Goal: Task Accomplishment & Management: Use online tool/utility

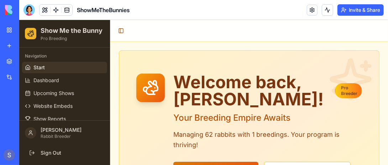
scroll to position [36, 0]
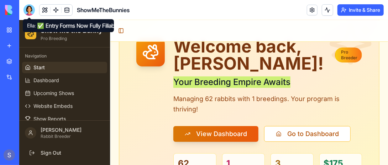
click at [29, 11] on div at bounding box center [29, 9] width 11 height 11
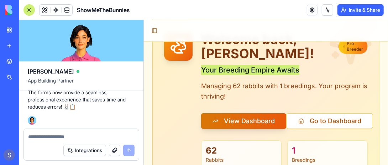
scroll to position [69871, 0]
click at [45, 138] on textarea at bounding box center [81, 136] width 107 height 7
click at [45, 137] on textarea "**********" at bounding box center [81, 136] width 107 height 7
click at [75, 134] on textarea "**********" at bounding box center [81, 136] width 107 height 7
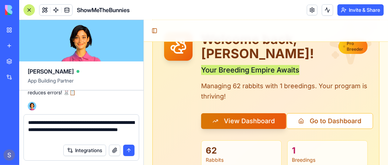
type textarea "**********"
click at [132, 153] on button "submit" at bounding box center [128, 149] width 11 height 11
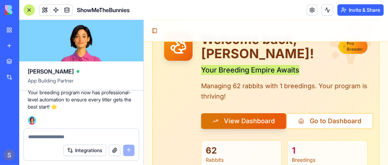
scroll to position [70482, 0]
click at [33, 137] on textarea at bounding box center [81, 136] width 107 height 7
click at [37, 135] on textarea "**********" at bounding box center [81, 136] width 107 height 7
type textarea "**********"
click at [129, 150] on button "submit" at bounding box center [128, 149] width 11 height 11
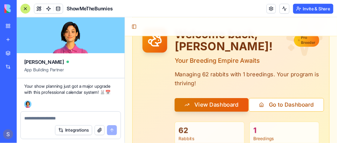
scroll to position [70672, 0]
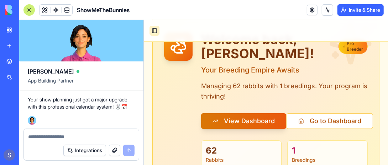
click at [155, 30] on button "Toggle Sidebar" at bounding box center [154, 30] width 10 height 10
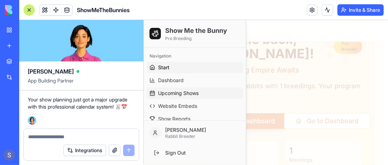
click at [171, 91] on span "Upcoming Shows" at bounding box center [178, 92] width 41 height 7
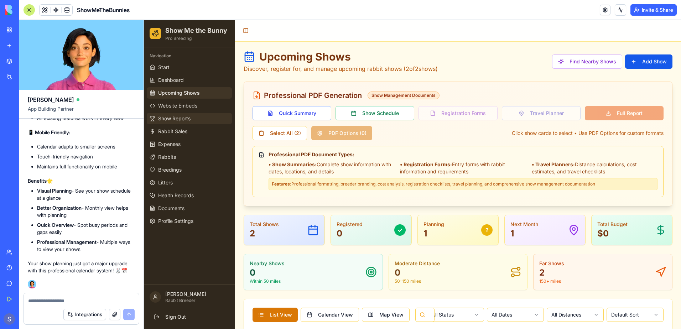
click at [203, 118] on link "Show Reports" at bounding box center [189, 118] width 85 height 11
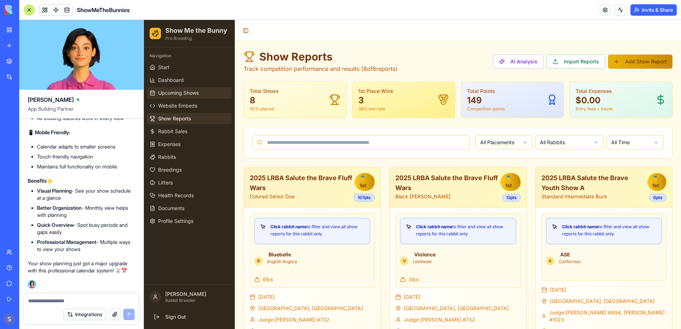
click at [182, 96] on span "Upcoming Shows" at bounding box center [178, 92] width 41 height 7
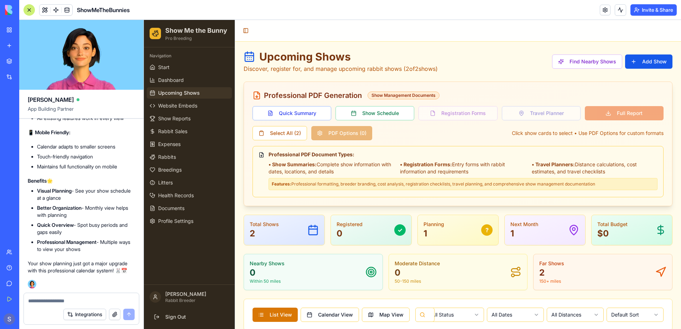
click at [250, 58] on icon at bounding box center [249, 56] width 11 height 11
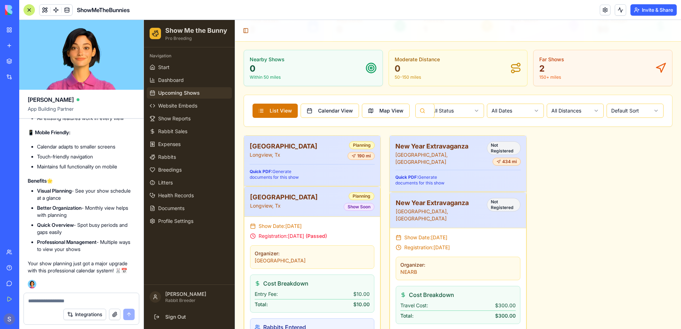
scroll to position [214, 0]
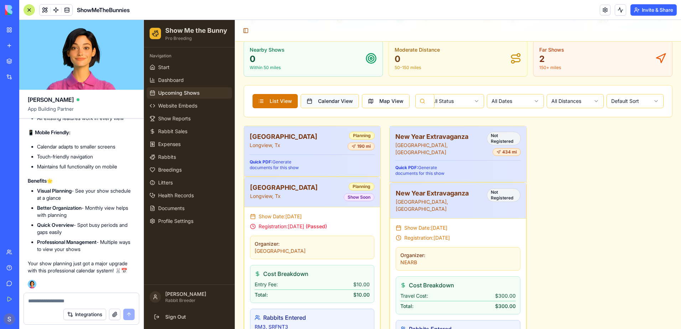
click at [339, 106] on button "Calendar View" at bounding box center [330, 101] width 58 height 14
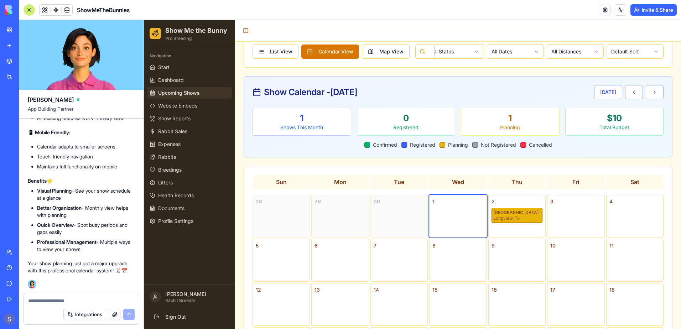
scroll to position [152, 0]
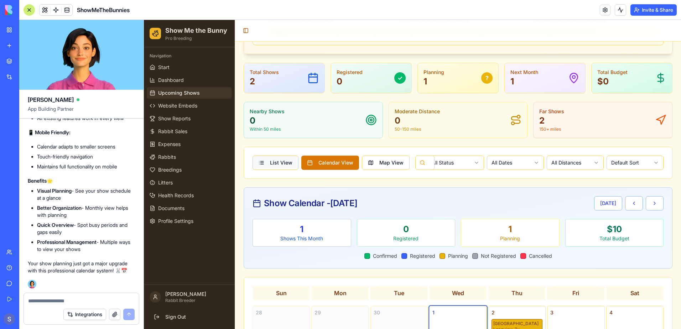
click at [279, 164] on button "List View" at bounding box center [276, 163] width 46 height 14
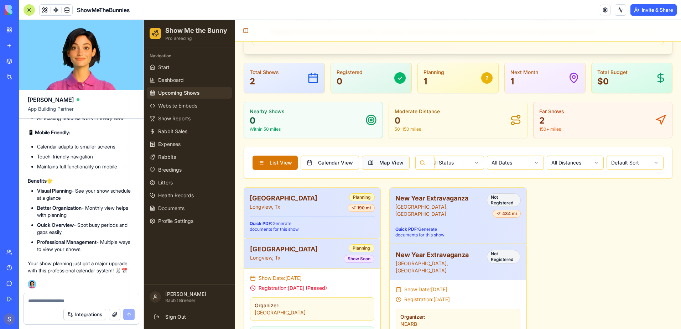
click at [385, 164] on button "Map View" at bounding box center [386, 163] width 48 height 14
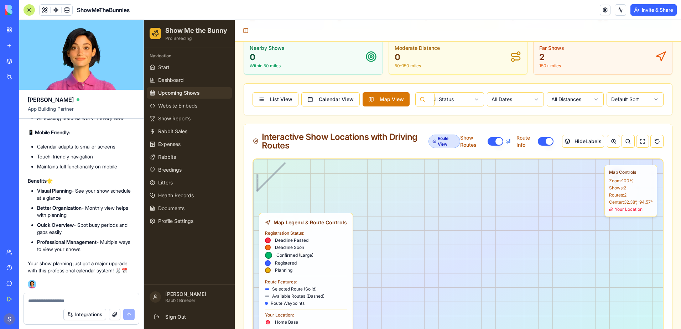
scroll to position [71223, 0]
click at [38, 164] on textarea at bounding box center [81, 301] width 107 height 7
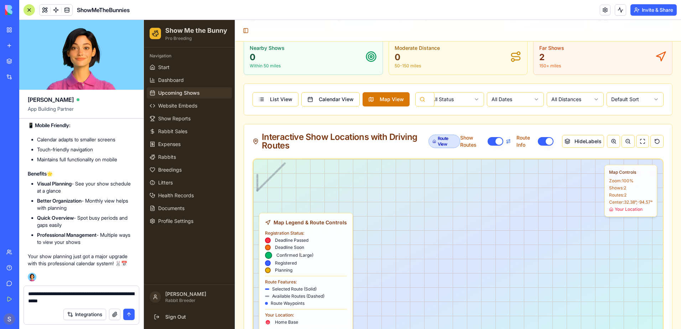
type textarea "**********"
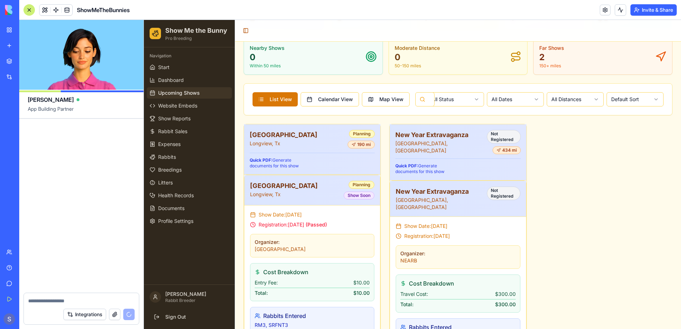
scroll to position [71885, 0]
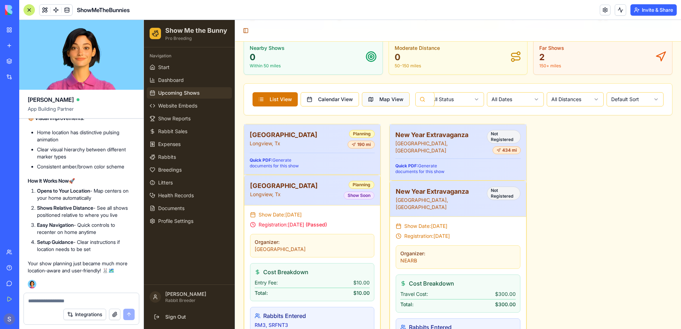
click at [388, 101] on button "Map View" at bounding box center [386, 99] width 48 height 14
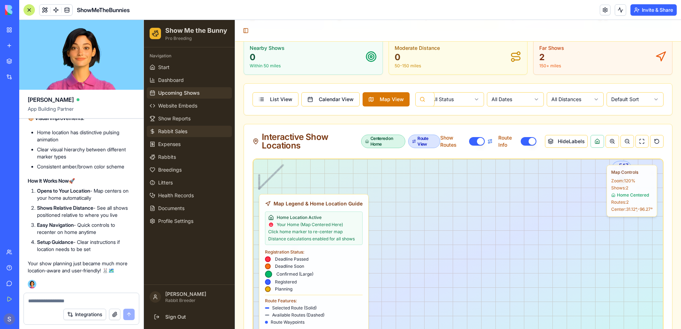
click at [163, 129] on span "Rabbit Sales" at bounding box center [172, 131] width 29 height 7
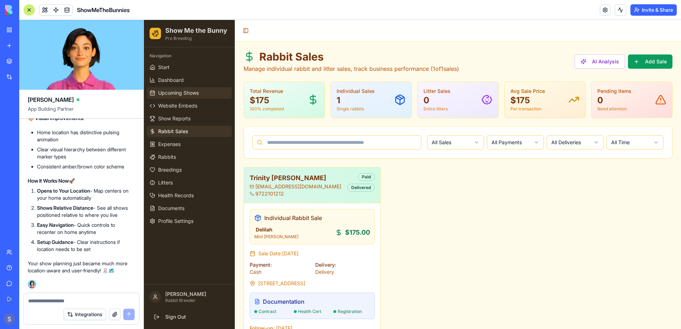
click at [171, 93] on span "Upcoming Shows" at bounding box center [178, 92] width 41 height 7
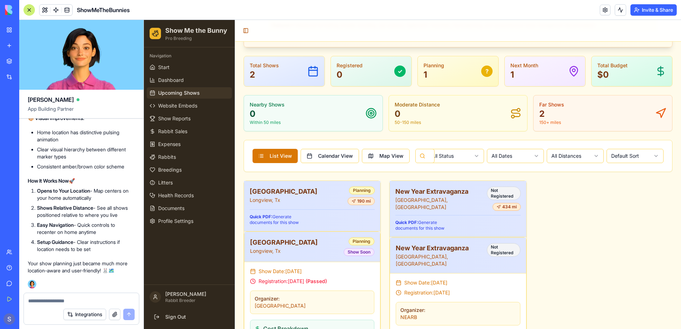
scroll to position [74, 0]
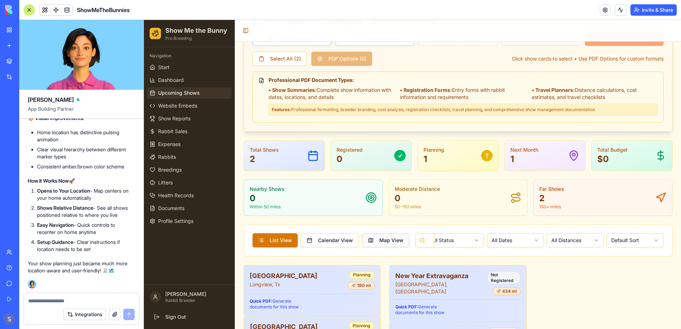
click at [388, 164] on button "Map View" at bounding box center [386, 240] width 48 height 14
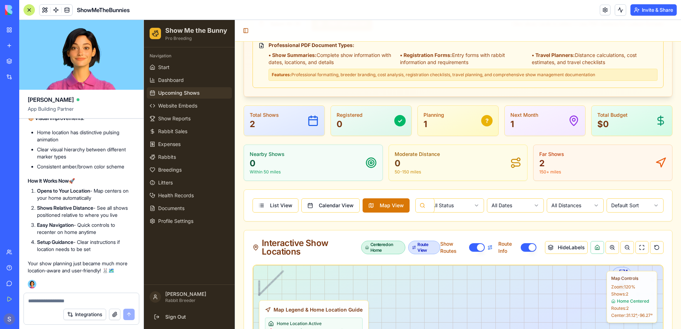
scroll to position [181, 0]
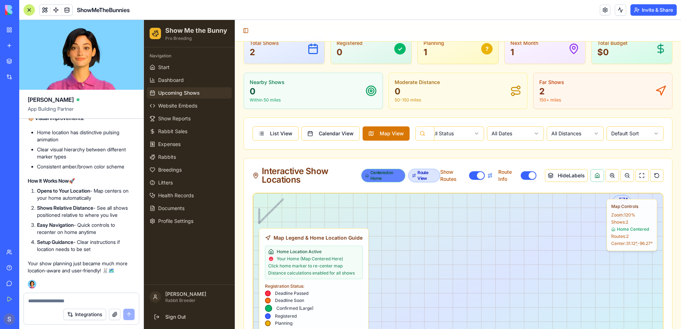
click at [374, 164] on div "Centered on Home" at bounding box center [383, 176] width 44 height 14
click at [388, 164] on button at bounding box center [598, 175] width 14 height 13
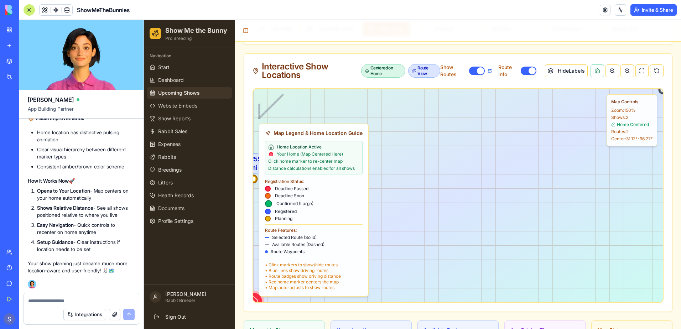
scroll to position [322, 0]
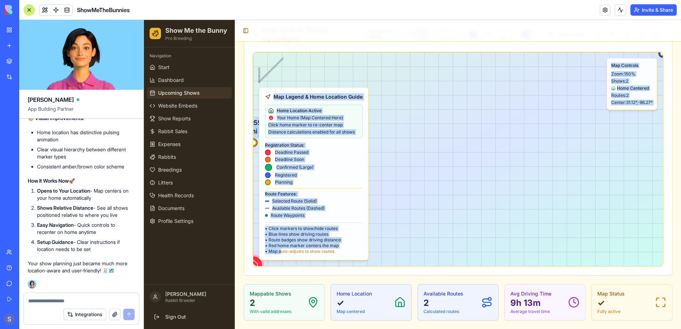
drag, startPoint x: 259, startPoint y: 261, endPoint x: 282, endPoint y: 259, distance: 22.9
click at [282, 164] on div "🏠 Your Home Location Click to center map 255 mi [GEOGRAPHIC_DATA] 574 mi New Ye…" at bounding box center [458, 159] width 411 height 215
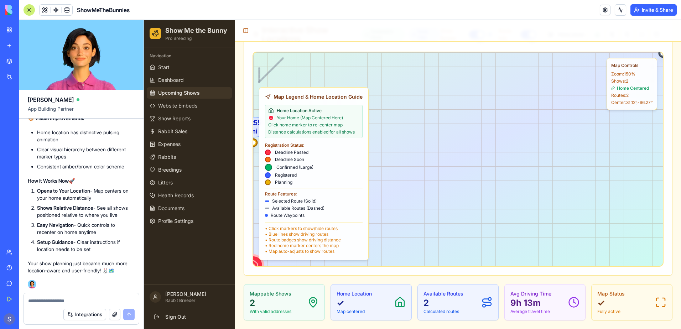
click at [388, 164] on div "🏠 Your Home Location Click to center map 255 mi [GEOGRAPHIC_DATA] 574 mi New Ye…" at bounding box center [458, 159] width 615 height 321
click at [42, 164] on div at bounding box center [81, 298] width 115 height 11
click at [38, 164] on textarea at bounding box center [81, 301] width 107 height 7
type textarea "**********"
click at [91, 164] on textarea "**********" at bounding box center [81, 301] width 107 height 7
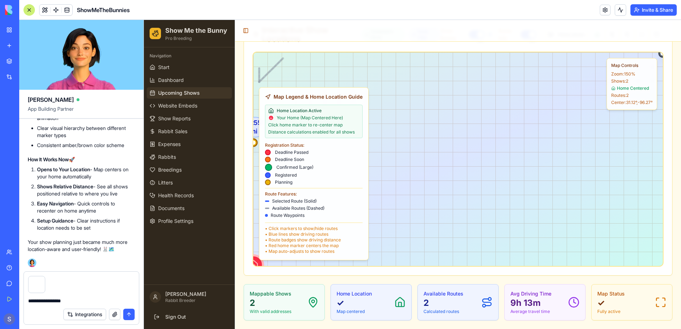
click at [126, 164] on button "submit" at bounding box center [128, 314] width 11 height 11
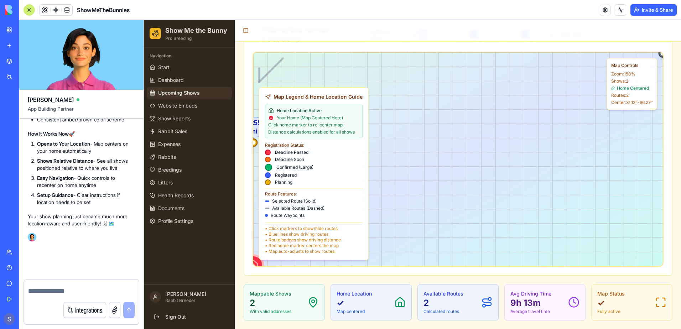
scroll to position [71933, 0]
